Goal: Browse casually

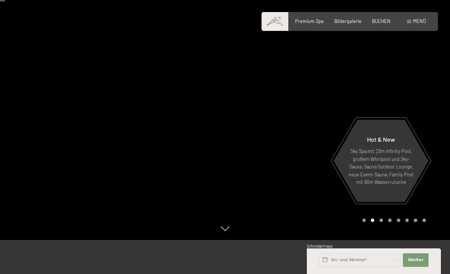
scroll to position [52, 0]
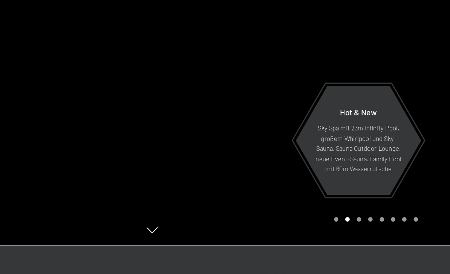
click at [70, 85] on div at bounding box center [112, 85] width 225 height 274
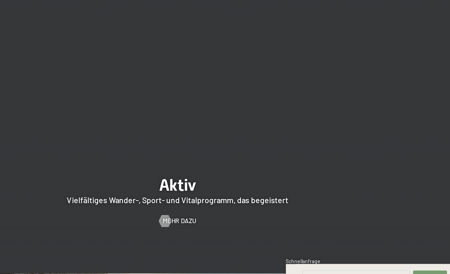
scroll to position [1150, 0]
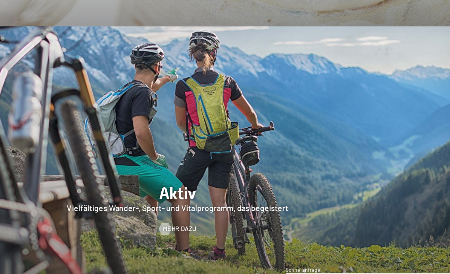
click at [214, 212] on span "Mehr dazu" at bounding box center [226, 215] width 25 height 7
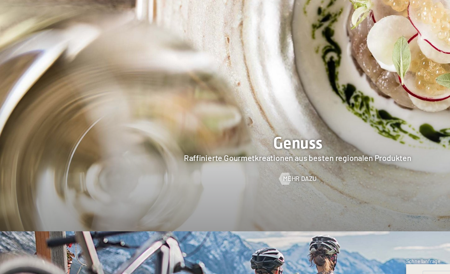
scroll to position [1016, 0]
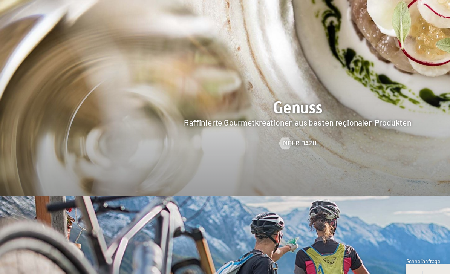
click at [216, 153] on div at bounding box center [215, 157] width 5 height 9
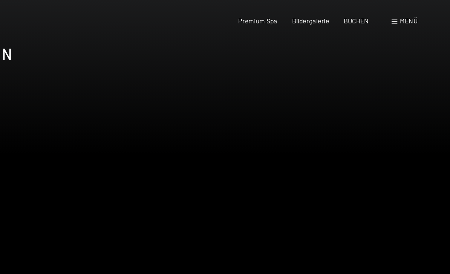
click at [407, 17] on div "Menü" at bounding box center [416, 15] width 19 height 7
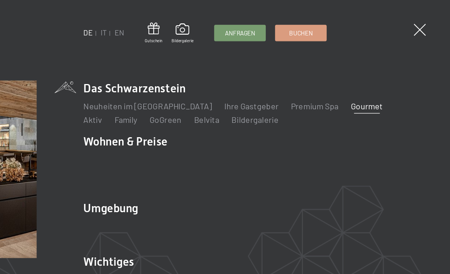
click at [182, 66] on li "Das Schwarzenstein Neuheiten im Schwarzenstein Ihre Gastgeber Premium Spa Gourm…" at bounding box center [307, 75] width 250 height 33
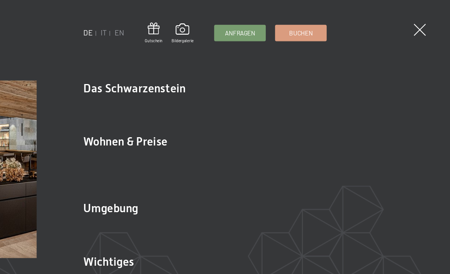
click at [290, 89] on link "Bildergalerie" at bounding box center [307, 87] width 34 height 7
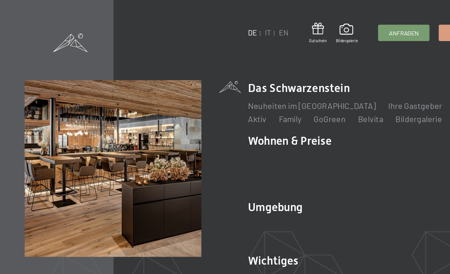
click at [47, 32] on span at bounding box center [51, 31] width 25 height 14
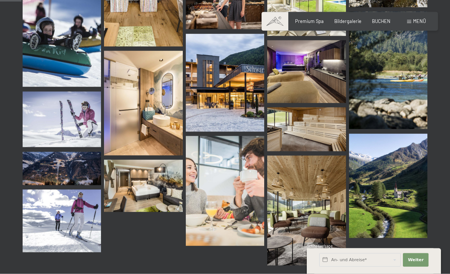
scroll to position [303, 0]
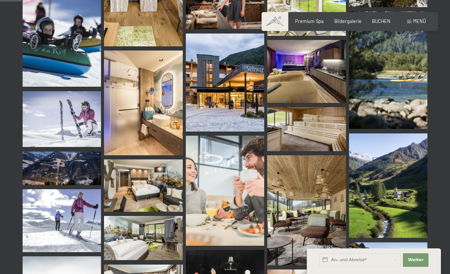
click at [378, 193] on img at bounding box center [388, 185] width 78 height 105
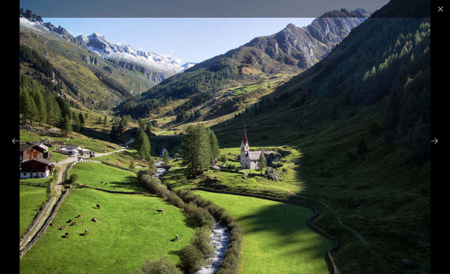
scroll to position [327, 0]
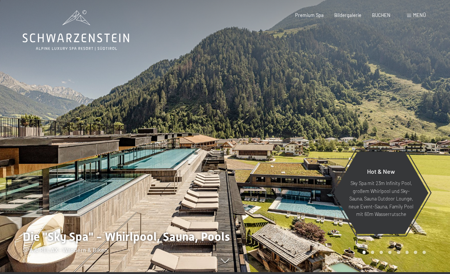
scroll to position [8, 0]
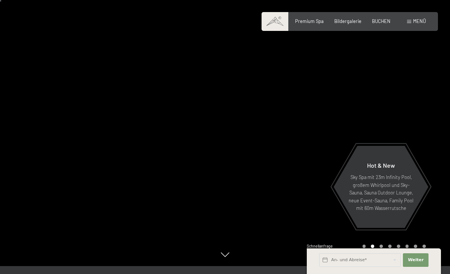
click at [81, 151] on div at bounding box center [112, 129] width 225 height 274
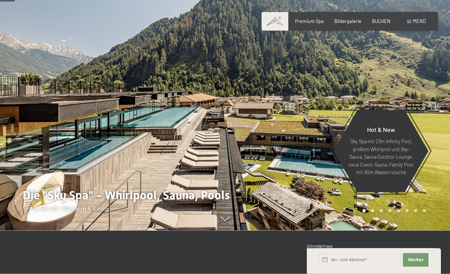
scroll to position [40, 0]
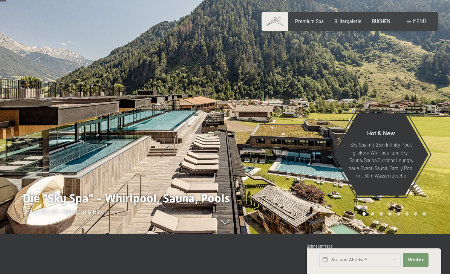
click at [130, 152] on div at bounding box center [112, 97] width 225 height 274
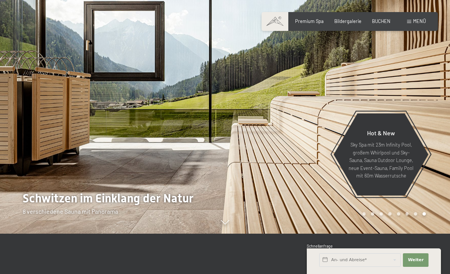
click at [128, 136] on div at bounding box center [112, 97] width 225 height 274
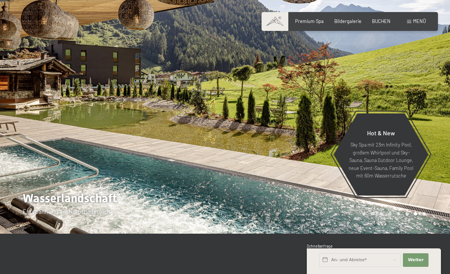
click at [126, 126] on div at bounding box center [112, 97] width 225 height 274
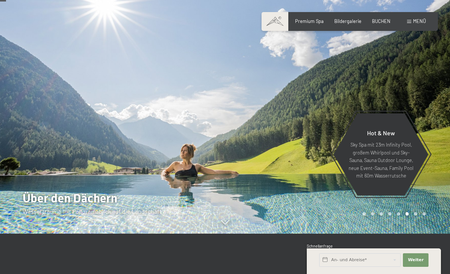
click at [116, 131] on div at bounding box center [112, 97] width 225 height 274
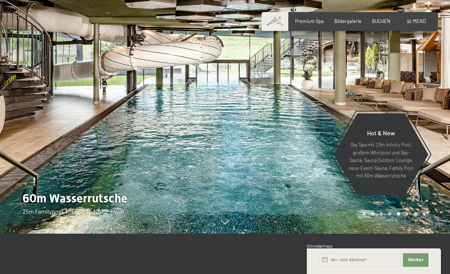
click at [114, 132] on div at bounding box center [112, 97] width 225 height 274
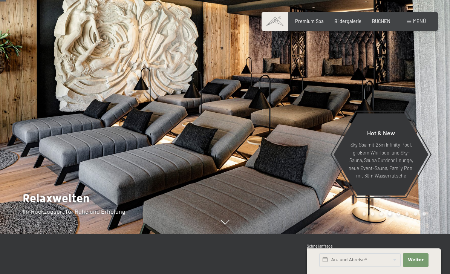
click at [132, 141] on div at bounding box center [112, 97] width 225 height 274
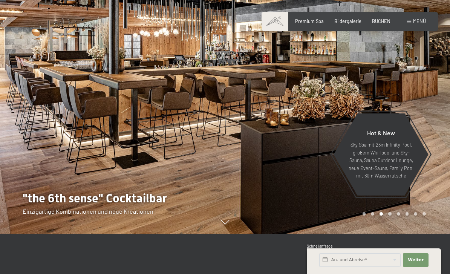
click at [118, 143] on div at bounding box center [112, 97] width 225 height 274
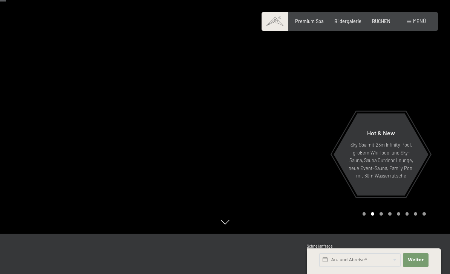
click at [117, 147] on div at bounding box center [112, 97] width 225 height 274
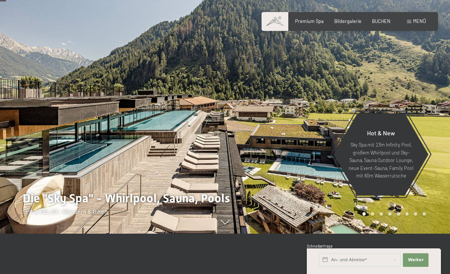
click at [112, 129] on div at bounding box center [112, 97] width 225 height 274
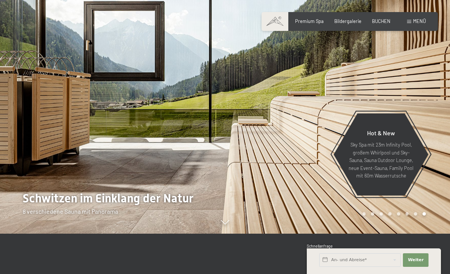
click at [102, 123] on div at bounding box center [112, 97] width 225 height 274
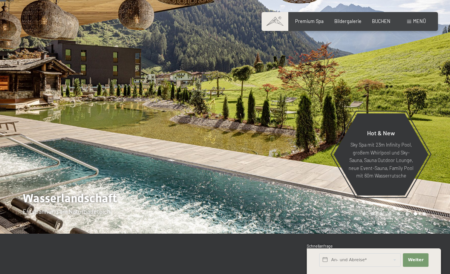
click at [107, 102] on div at bounding box center [112, 97] width 225 height 274
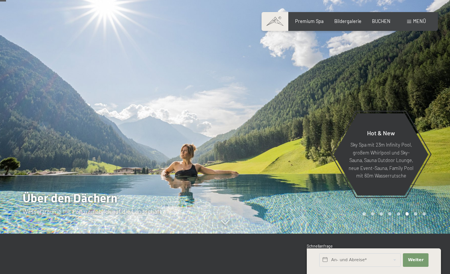
click at [107, 132] on div at bounding box center [112, 97] width 225 height 274
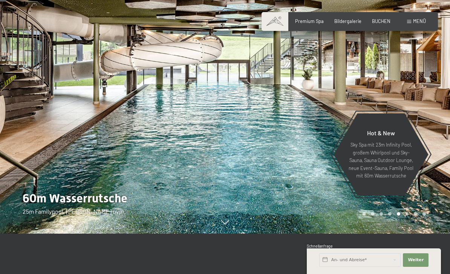
click at [104, 146] on div at bounding box center [112, 97] width 225 height 274
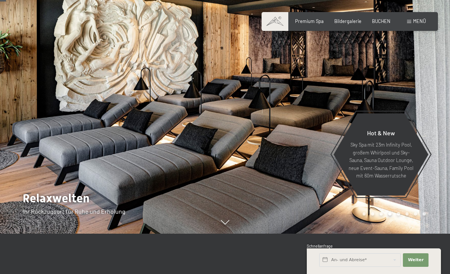
click at [89, 146] on div at bounding box center [112, 97] width 225 height 274
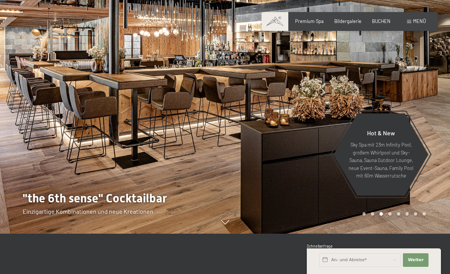
click at [91, 142] on div at bounding box center [112, 97] width 225 height 274
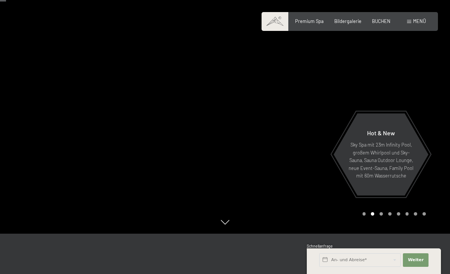
click at [102, 121] on div at bounding box center [112, 97] width 225 height 274
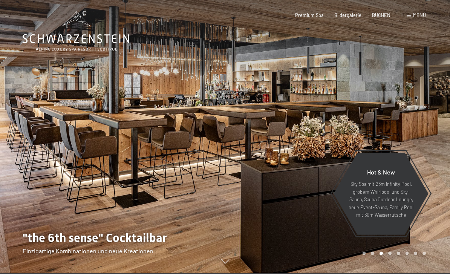
scroll to position [1, 0]
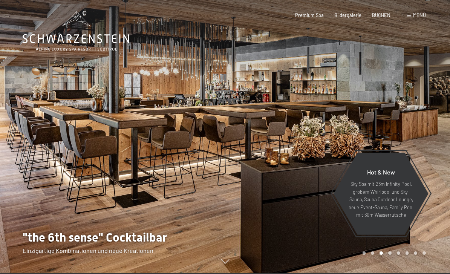
click at [87, 137] on div at bounding box center [112, 136] width 225 height 274
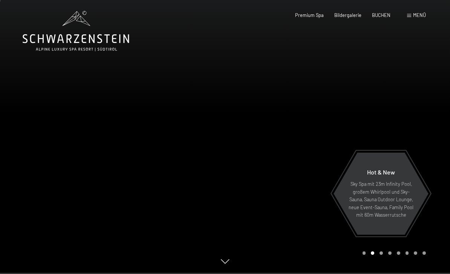
click at [85, 145] on div at bounding box center [112, 136] width 225 height 274
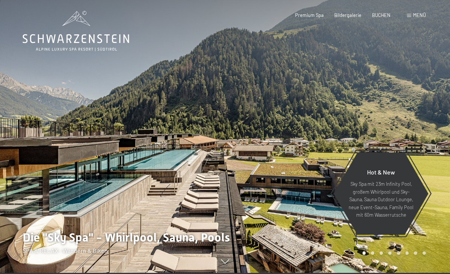
click at [82, 139] on div at bounding box center [112, 136] width 225 height 274
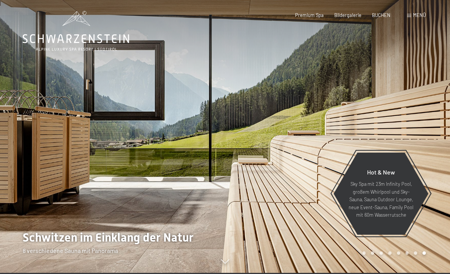
click at [84, 143] on div at bounding box center [112, 136] width 225 height 274
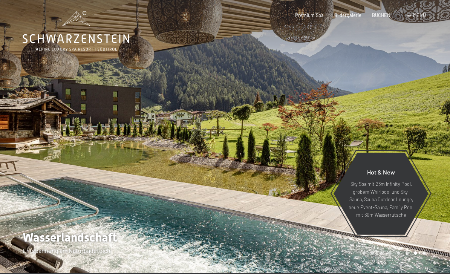
click at [86, 151] on div at bounding box center [112, 136] width 225 height 274
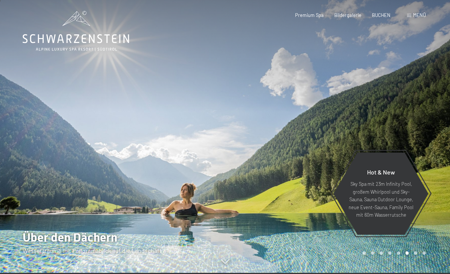
click at [86, 154] on div at bounding box center [112, 136] width 225 height 274
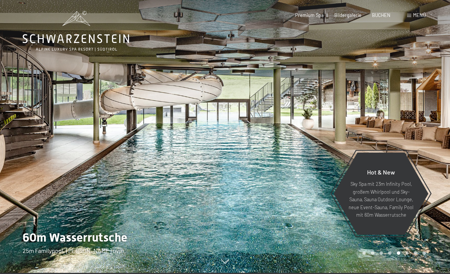
click at [87, 156] on div at bounding box center [112, 136] width 225 height 274
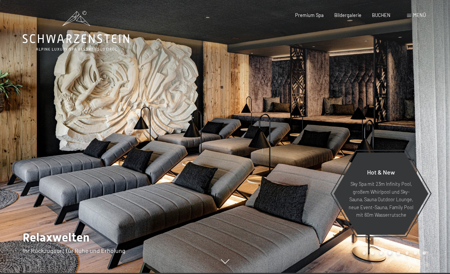
click at [89, 156] on div at bounding box center [112, 136] width 225 height 274
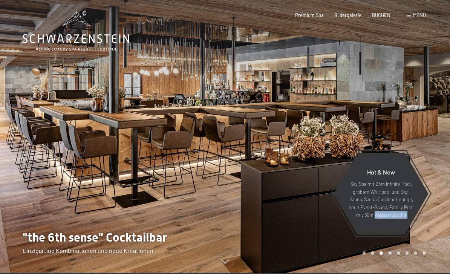
click at [79, 138] on div at bounding box center [112, 136] width 225 height 274
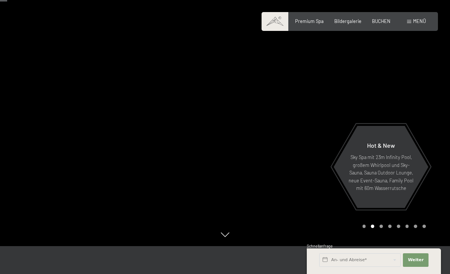
scroll to position [17, 0]
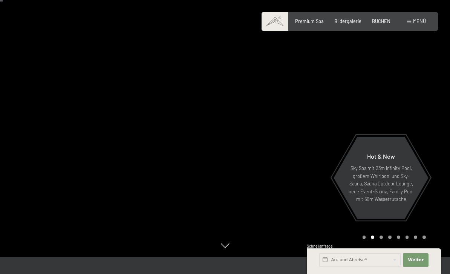
click at [107, 138] on div at bounding box center [112, 120] width 225 height 274
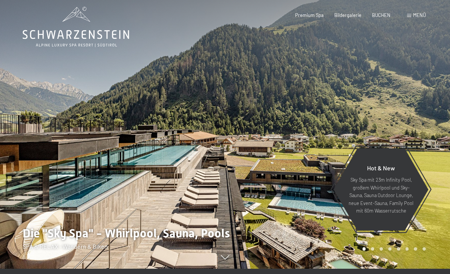
scroll to position [0, 0]
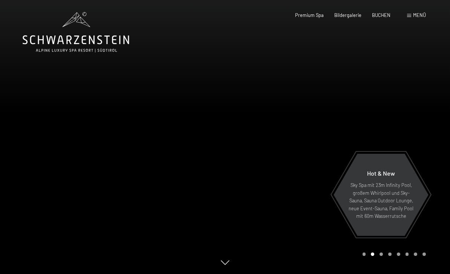
click at [43, 46] on icon at bounding box center [76, 32] width 107 height 40
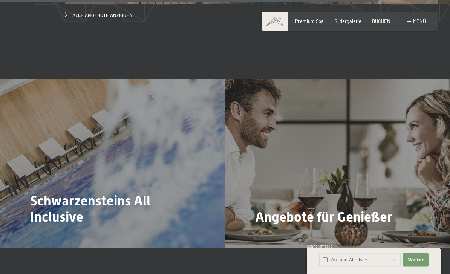
scroll to position [2270, 0]
